Goal: Understand process/instructions: Learn how to perform a task or action

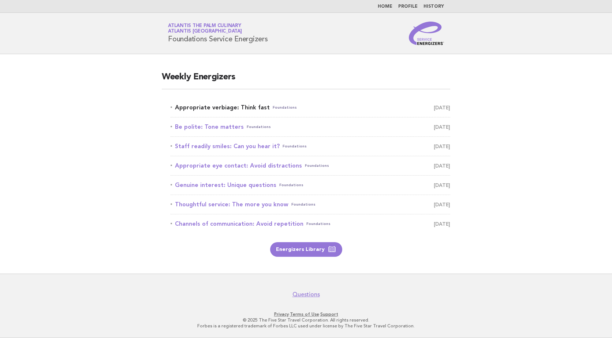
click at [235, 108] on link "Appropriate verbiage: Think fast Foundations September 19" at bounding box center [311, 108] width 280 height 10
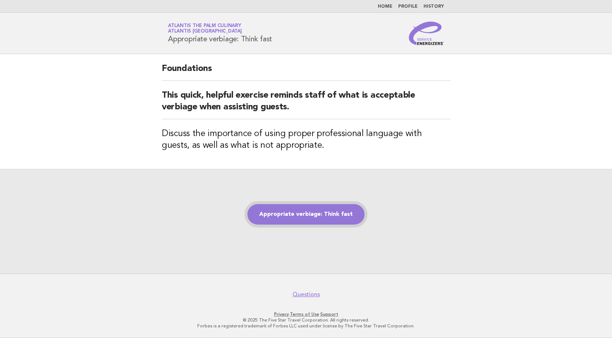
click at [327, 212] on link "Appropriate verbiage: Think fast" at bounding box center [305, 214] width 117 height 21
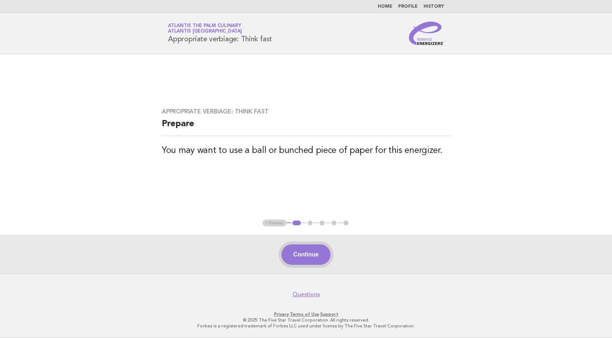
click at [286, 260] on button "Continue" at bounding box center [306, 255] width 49 height 21
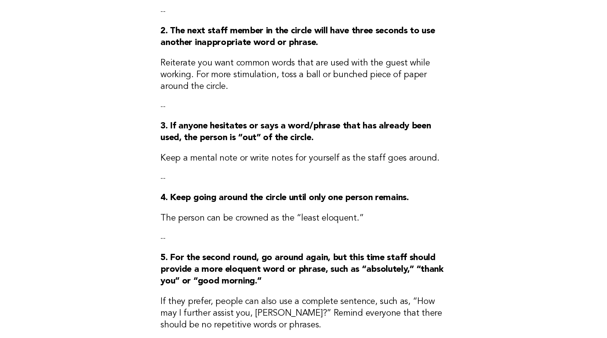
scroll to position [331, 0]
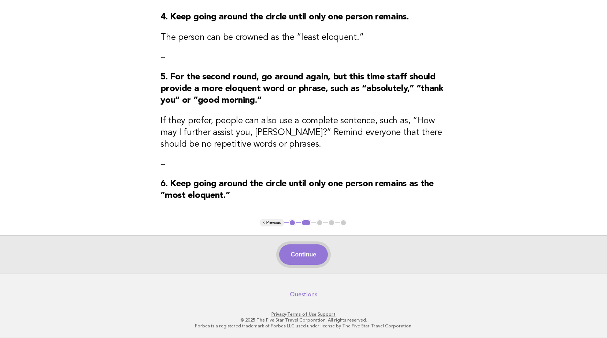
click at [297, 252] on button "Continue" at bounding box center [303, 255] width 49 height 21
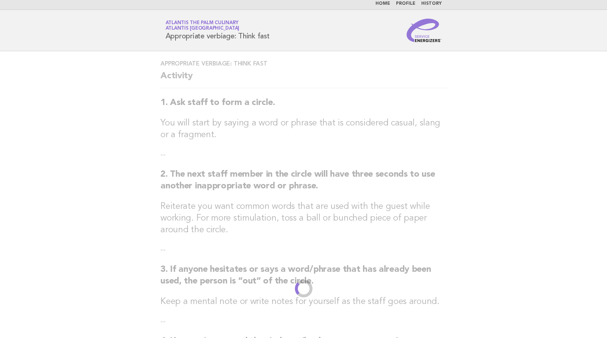
scroll to position [0, 0]
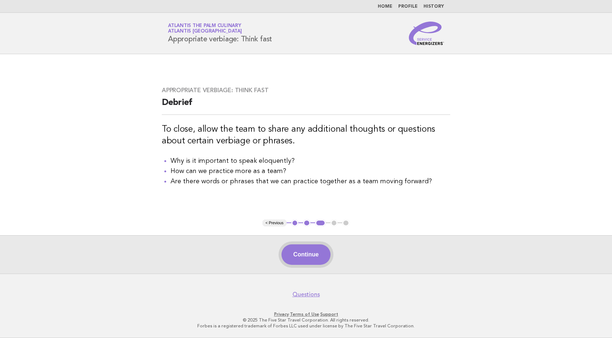
click at [297, 253] on button "Continue" at bounding box center [306, 255] width 49 height 21
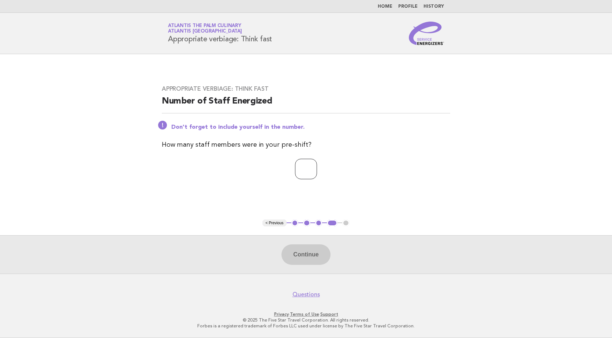
click at [308, 175] on input "number" at bounding box center [306, 169] width 22 height 21
type input "**"
click at [305, 254] on button "Continue" at bounding box center [306, 255] width 49 height 21
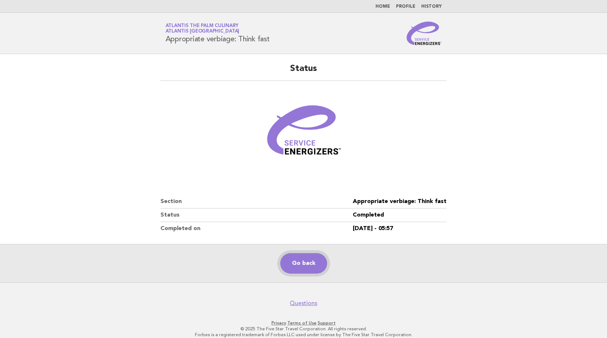
click at [308, 264] on link "Go back" at bounding box center [303, 263] width 47 height 21
